Goal: Task Accomplishment & Management: Manage account settings

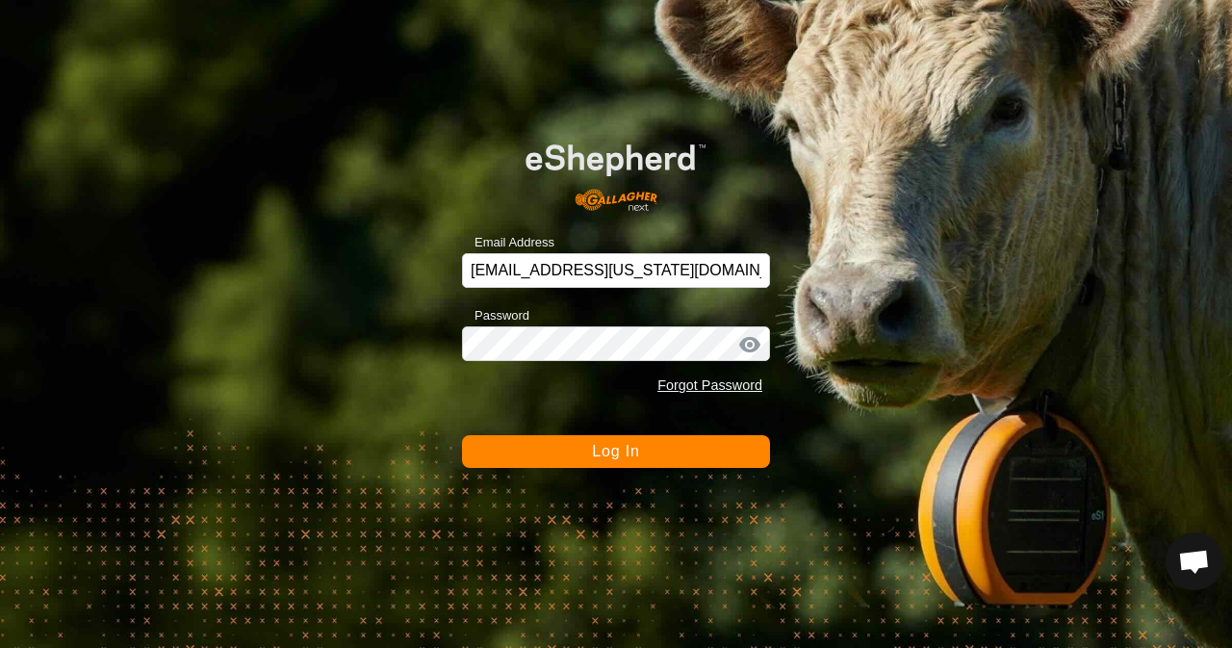
click at [630, 443] on span "Log In" at bounding box center [615, 451] width 47 height 16
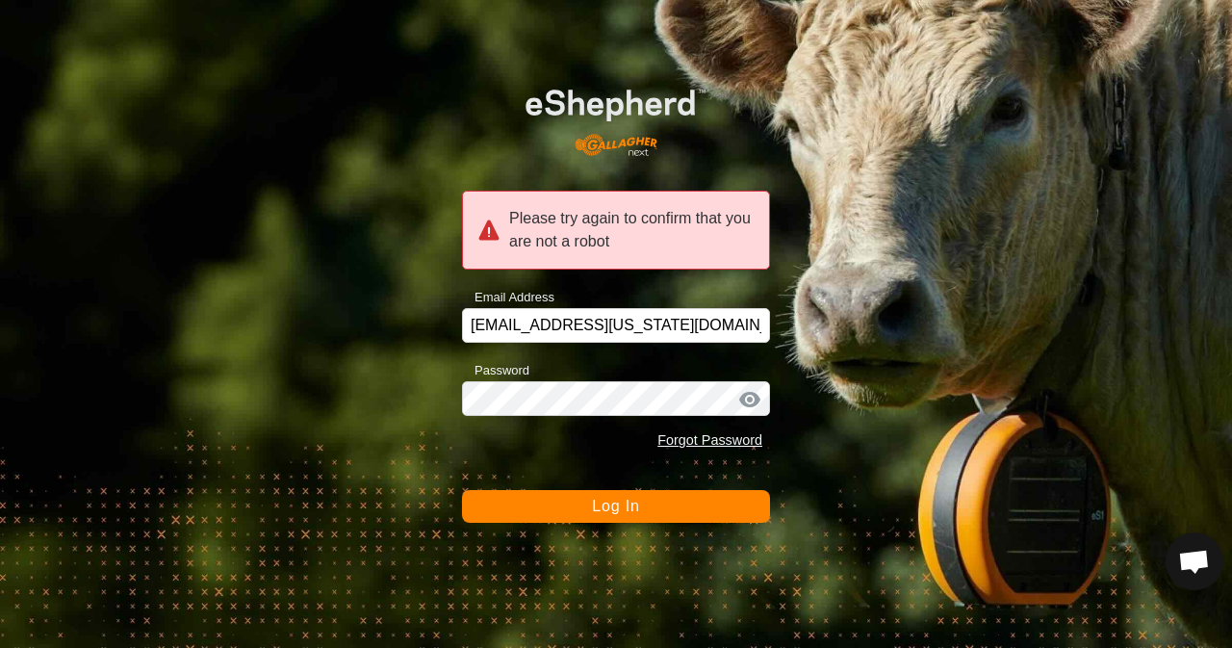
click at [633, 501] on span "Log In" at bounding box center [615, 505] width 47 height 16
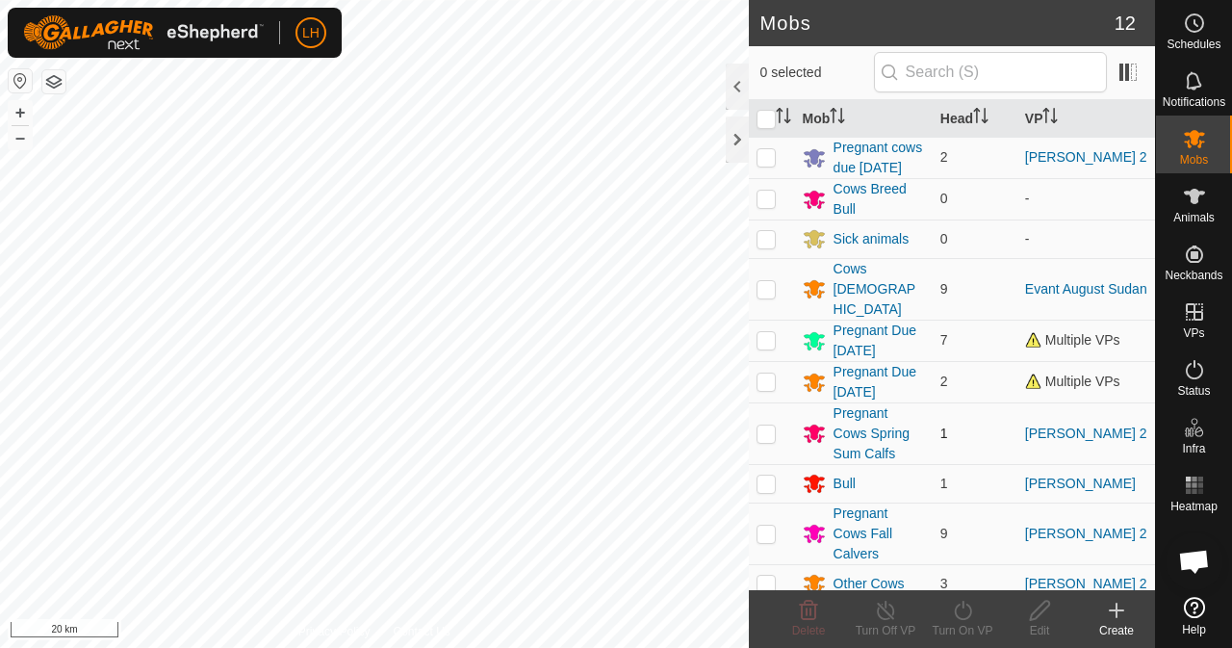
scroll to position [89, 0]
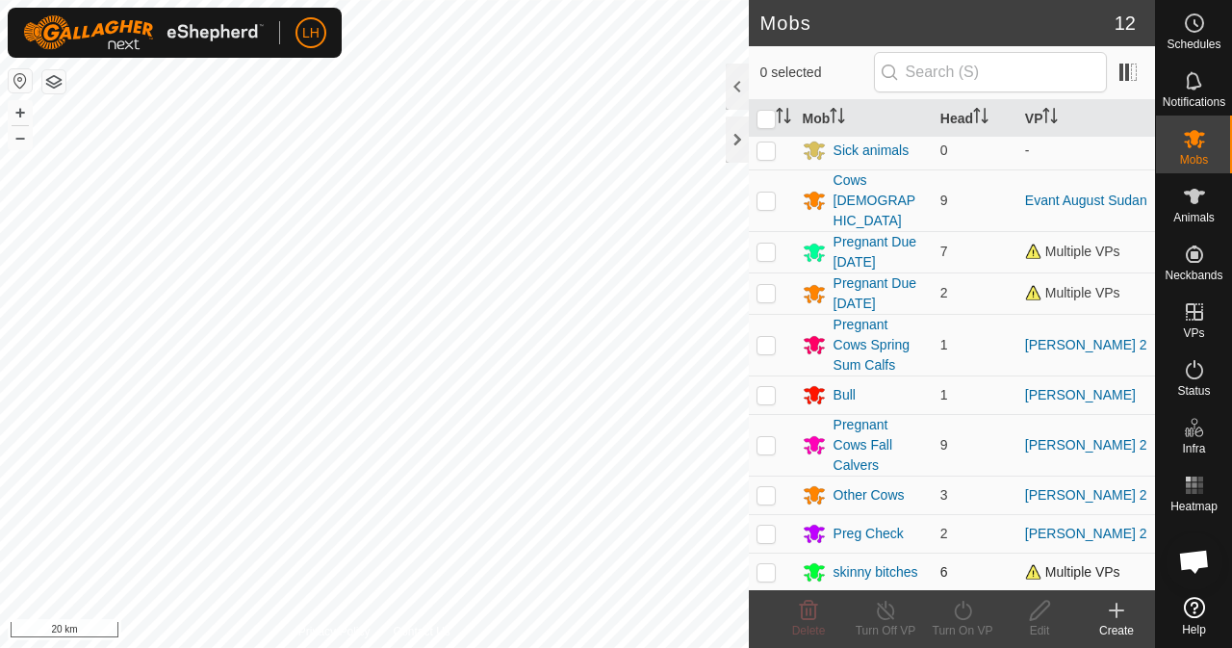
click at [1061, 568] on span "Multiple VPs" at bounding box center [1072, 571] width 95 height 15
click at [861, 567] on div "skinny bitches" at bounding box center [875, 572] width 85 height 20
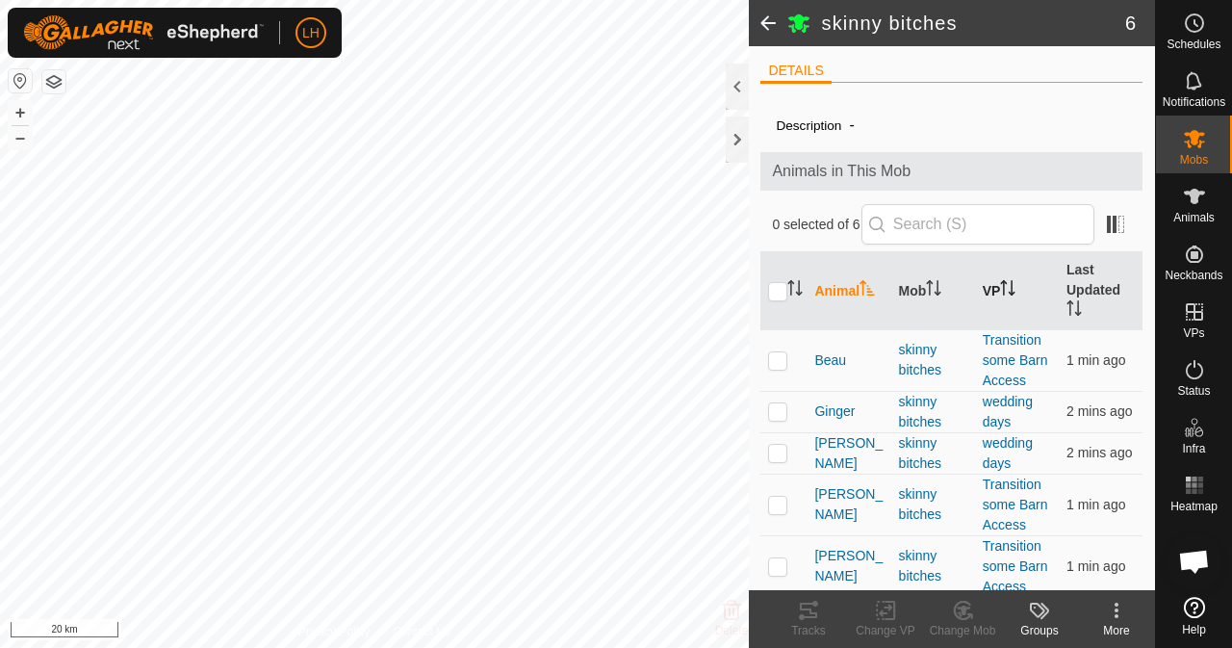
click at [997, 267] on th "VP" at bounding box center [1017, 291] width 84 height 78
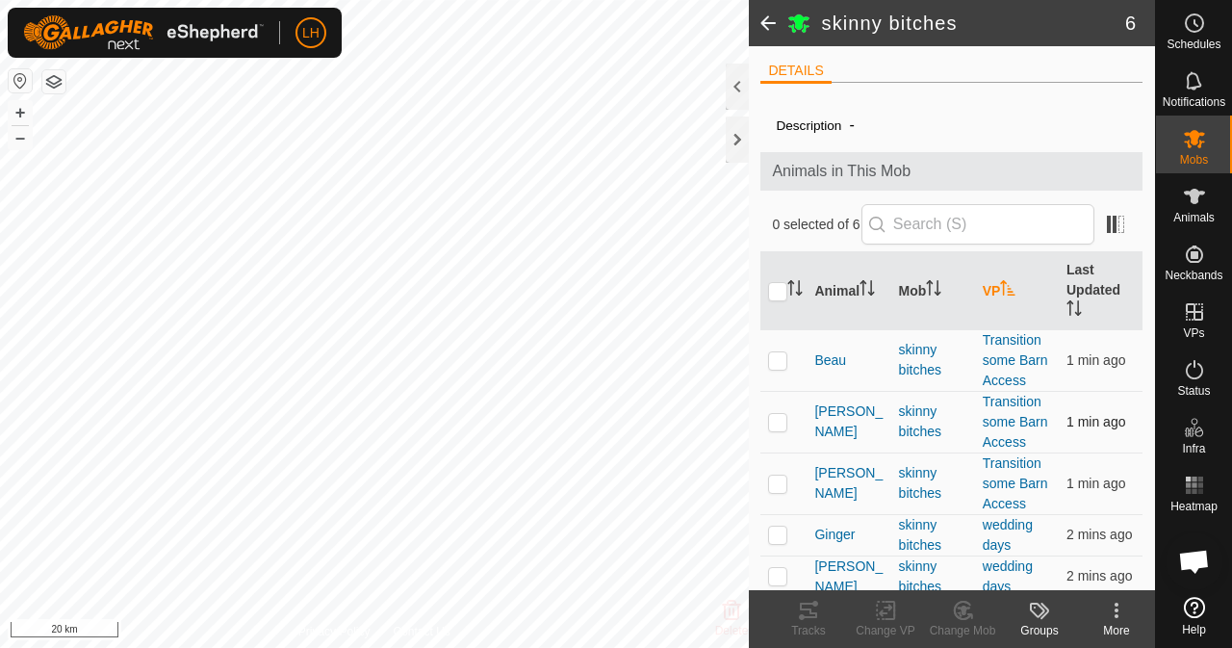
scroll to position [106, 0]
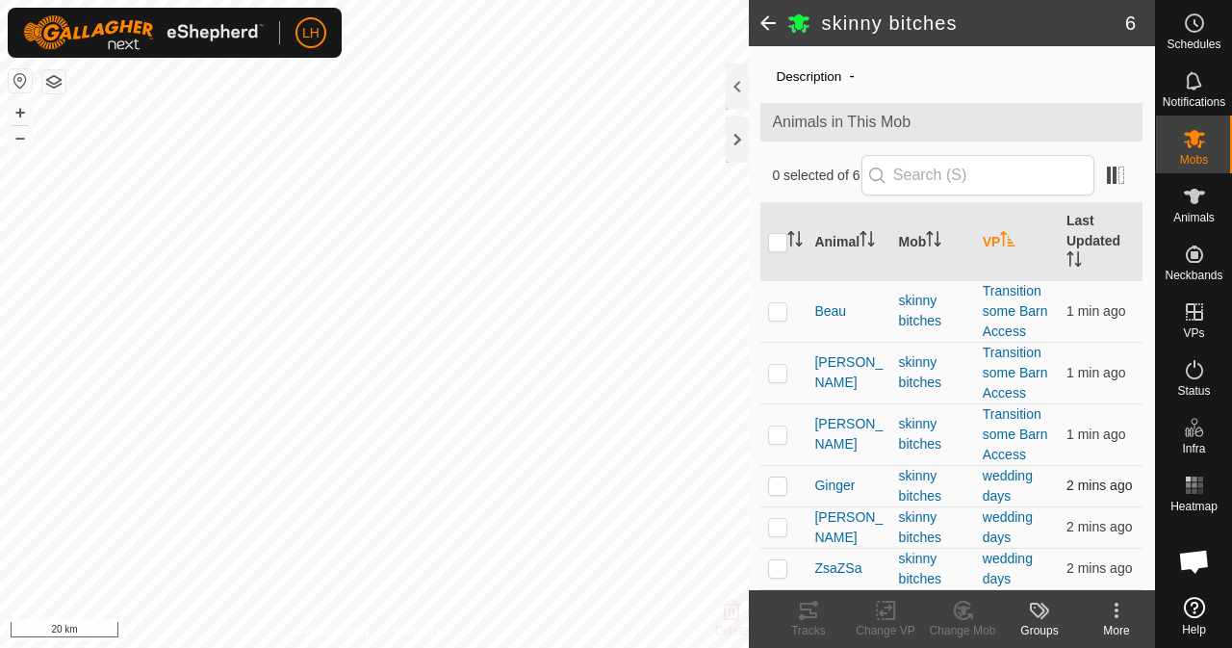
click at [781, 493] on p-checkbox at bounding box center [777, 484] width 19 height 15
checkbox input "true"
click at [777, 532] on p-checkbox at bounding box center [777, 526] width 19 height 15
checkbox input "true"
click at [785, 574] on p-checkbox at bounding box center [777, 567] width 19 height 15
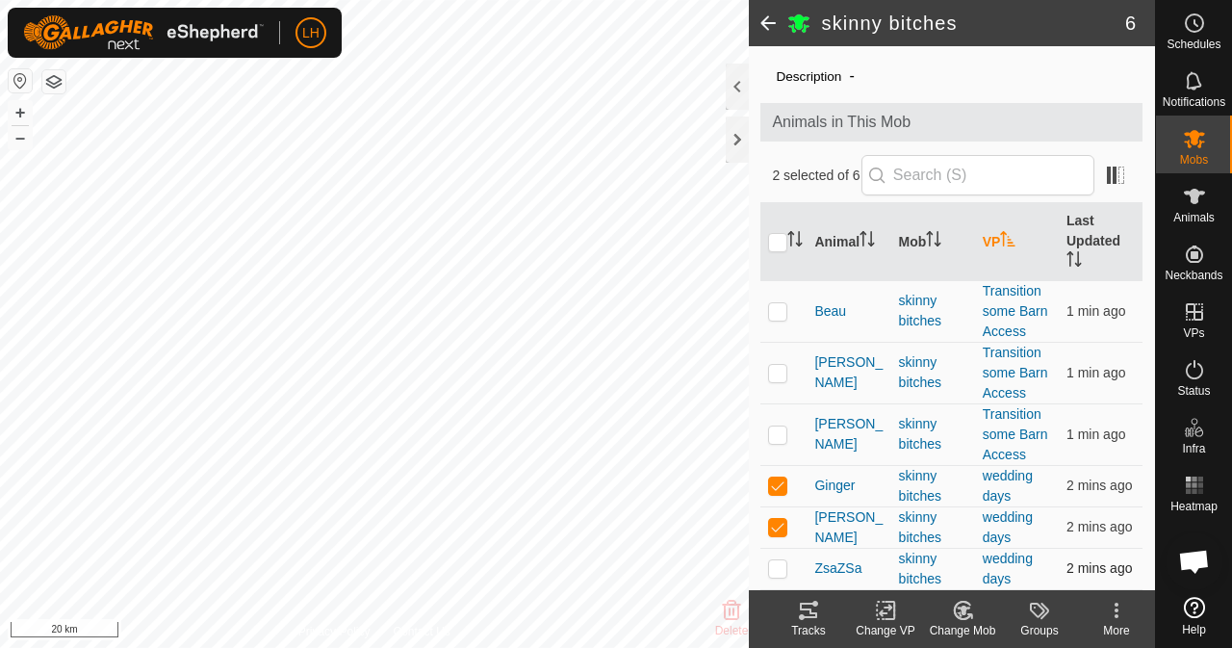
checkbox input "true"
click at [807, 621] on icon at bounding box center [808, 609] width 23 height 23
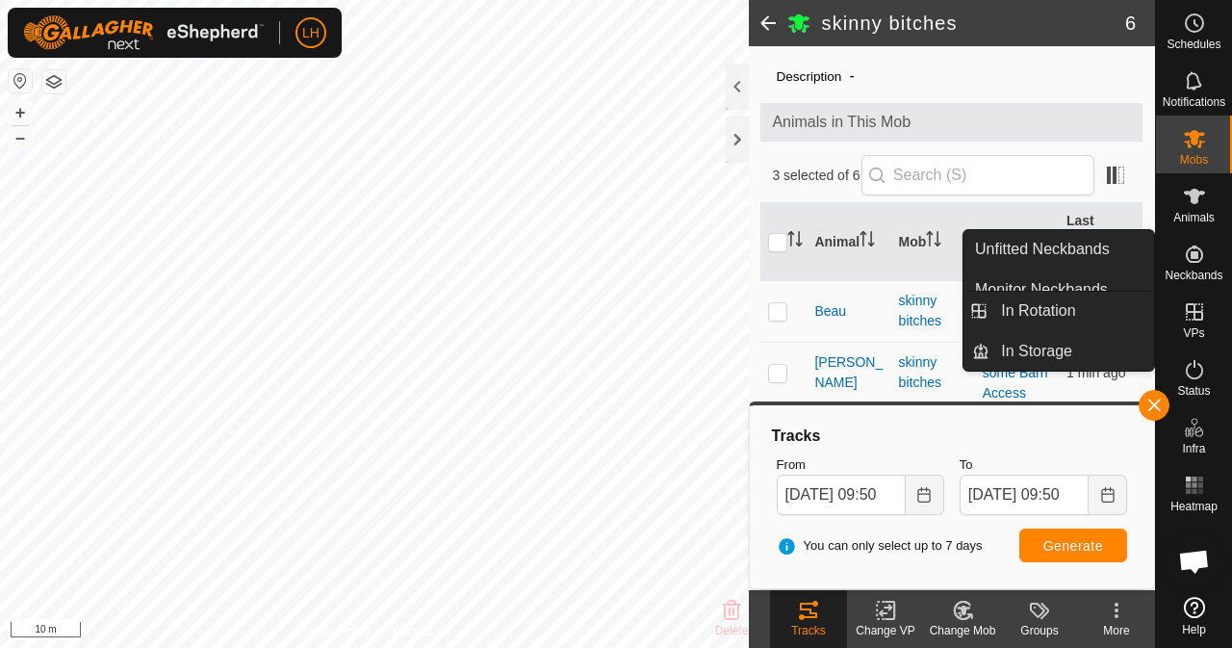
click at [1196, 319] on icon at bounding box center [1193, 311] width 17 height 17
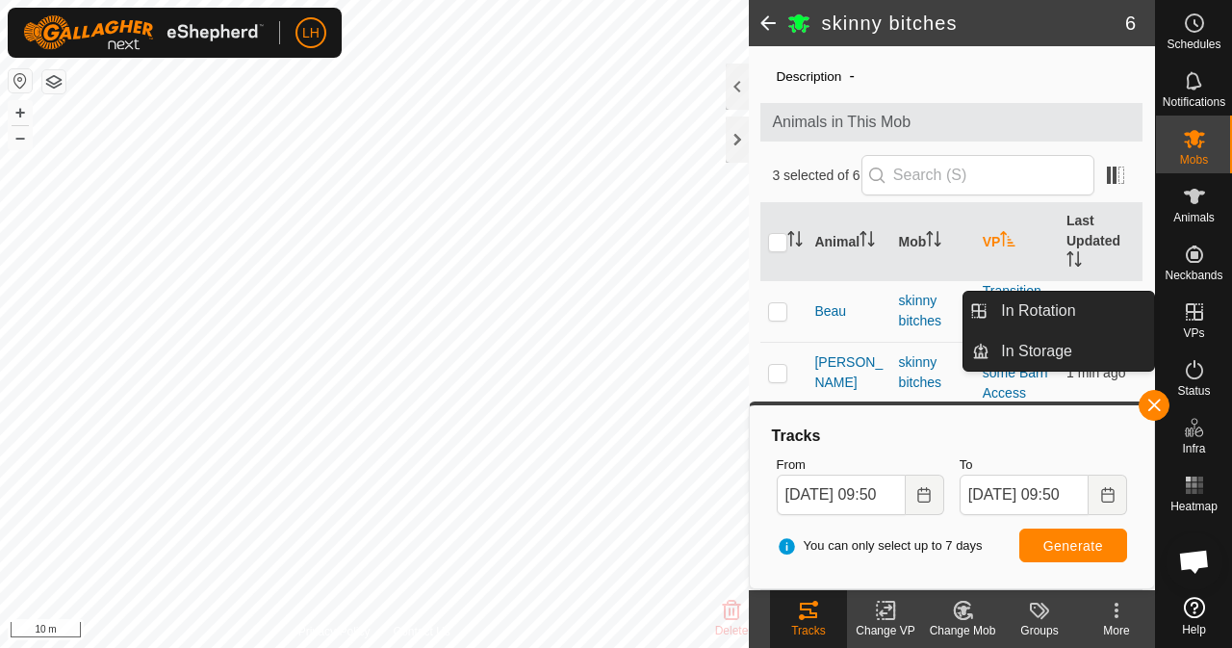
click at [1196, 317] on icon at bounding box center [1194, 311] width 23 height 23
